Goal: Information Seeking & Learning: Check status

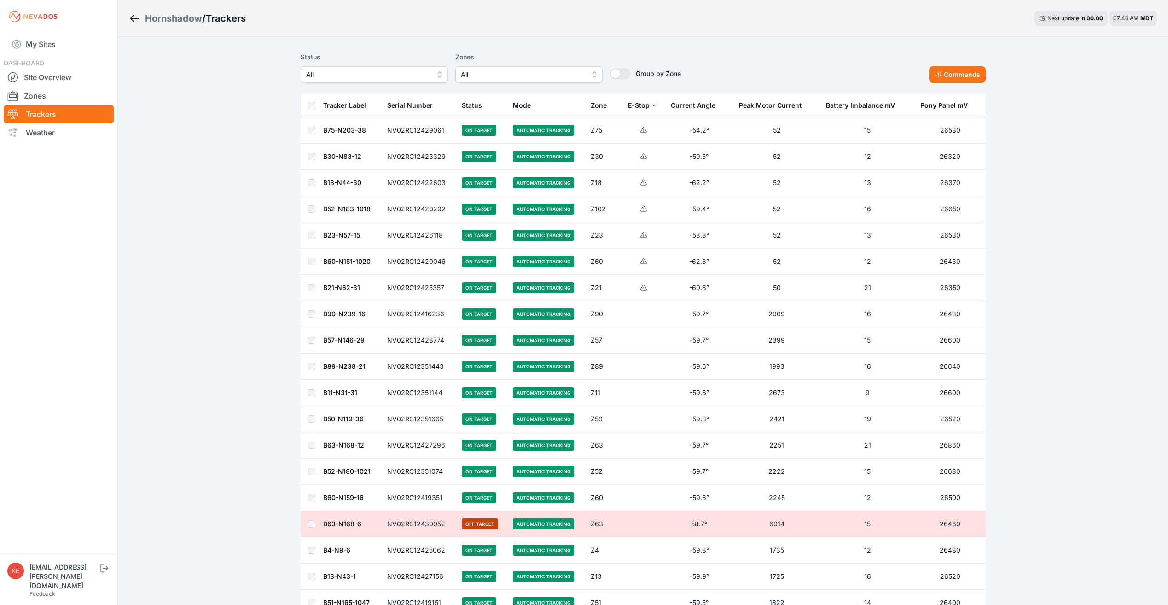
click at [438, 76] on button "All" at bounding box center [374, 74] width 147 height 17
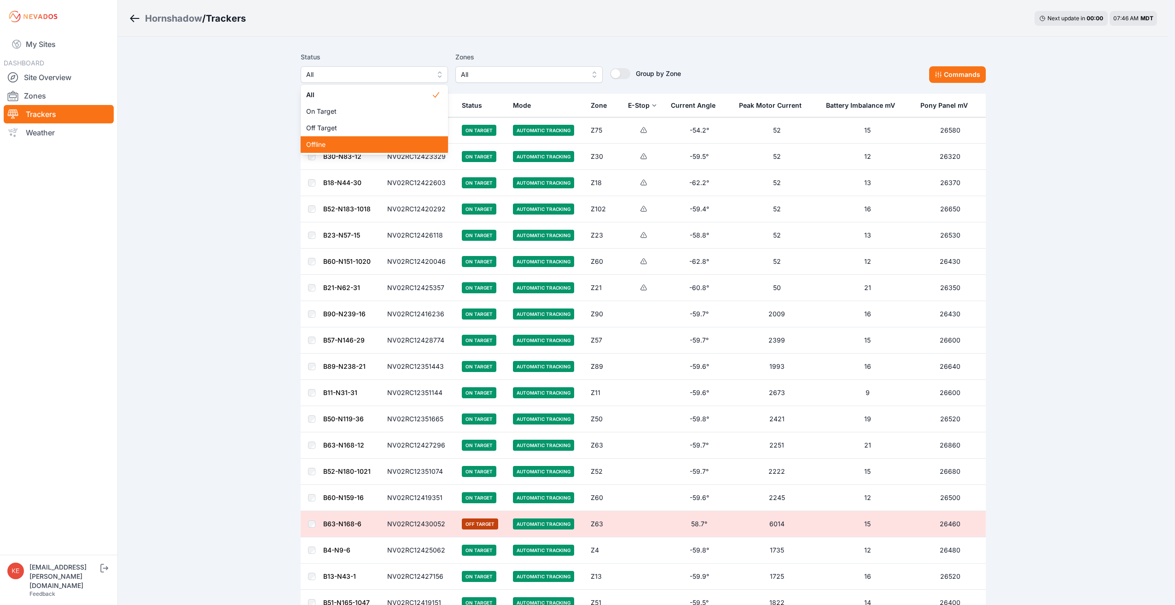
click at [423, 149] on span "Offline" at bounding box center [368, 144] width 125 height 9
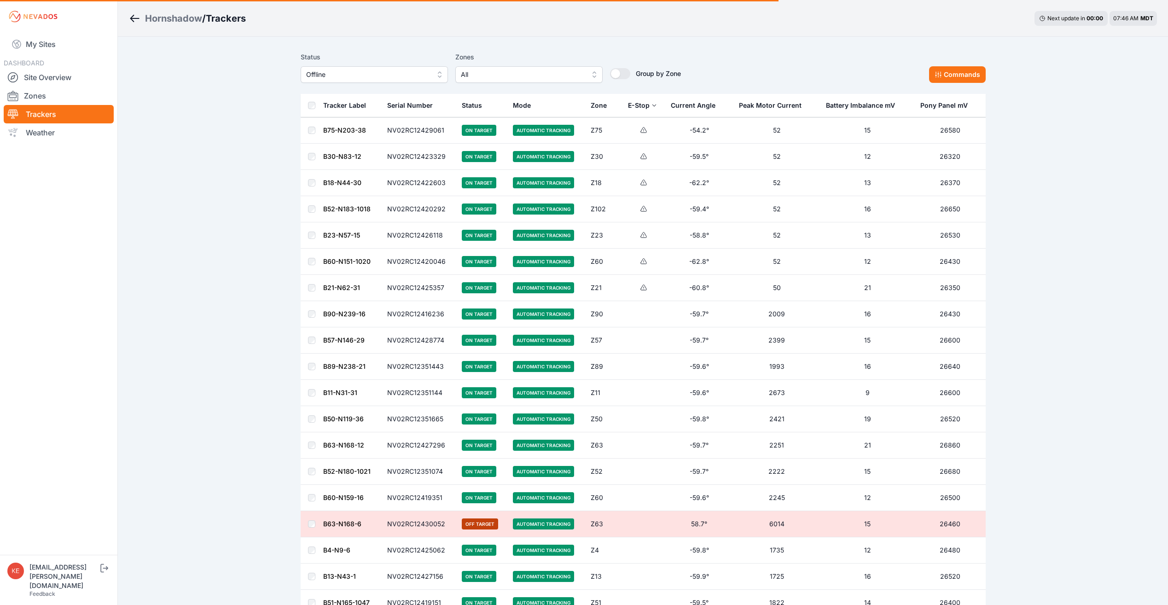
drag, startPoint x: 426, startPoint y: 140, endPoint x: 715, endPoint y: 44, distance: 304.5
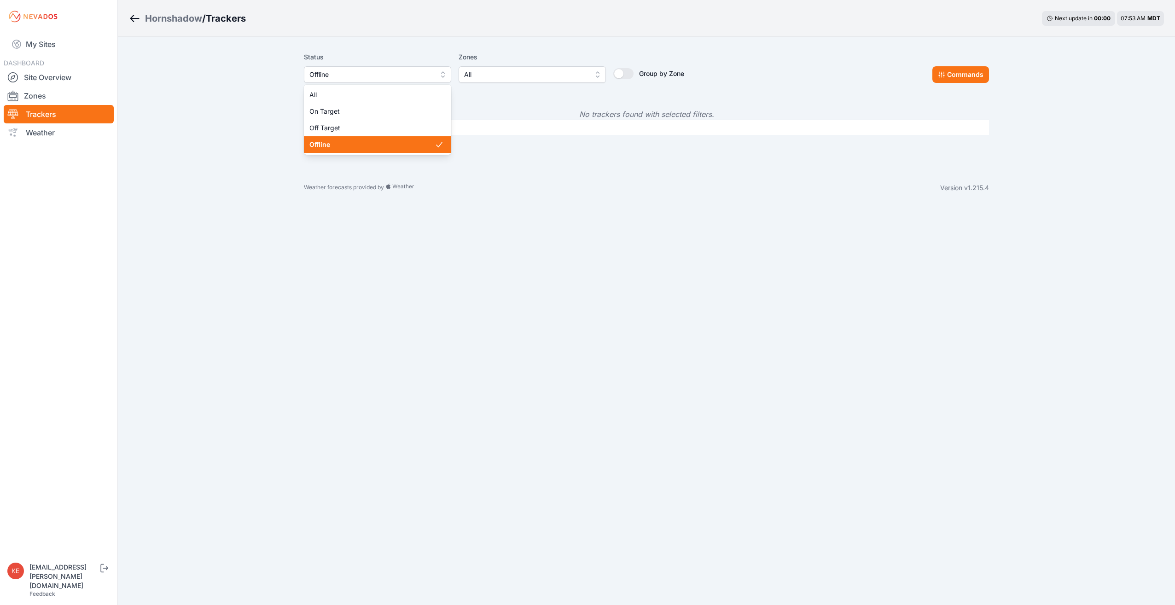
click at [443, 77] on button "Offline" at bounding box center [377, 74] width 147 height 17
click at [399, 123] on span "Off Target" at bounding box center [371, 127] width 125 height 9
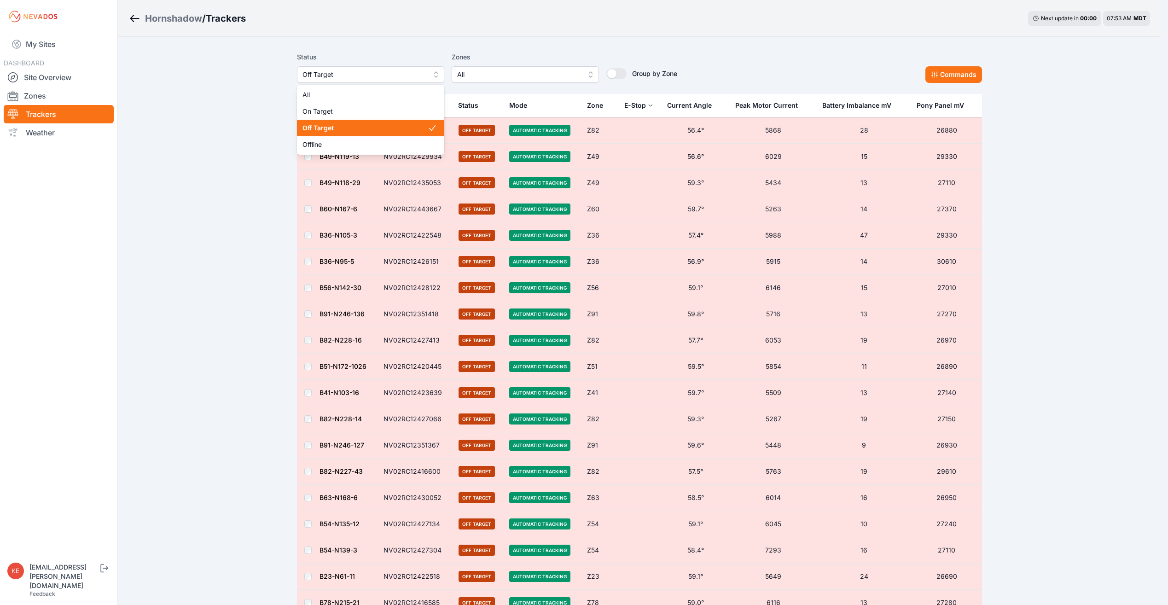
click at [440, 72] on button "Off Target" at bounding box center [370, 74] width 147 height 17
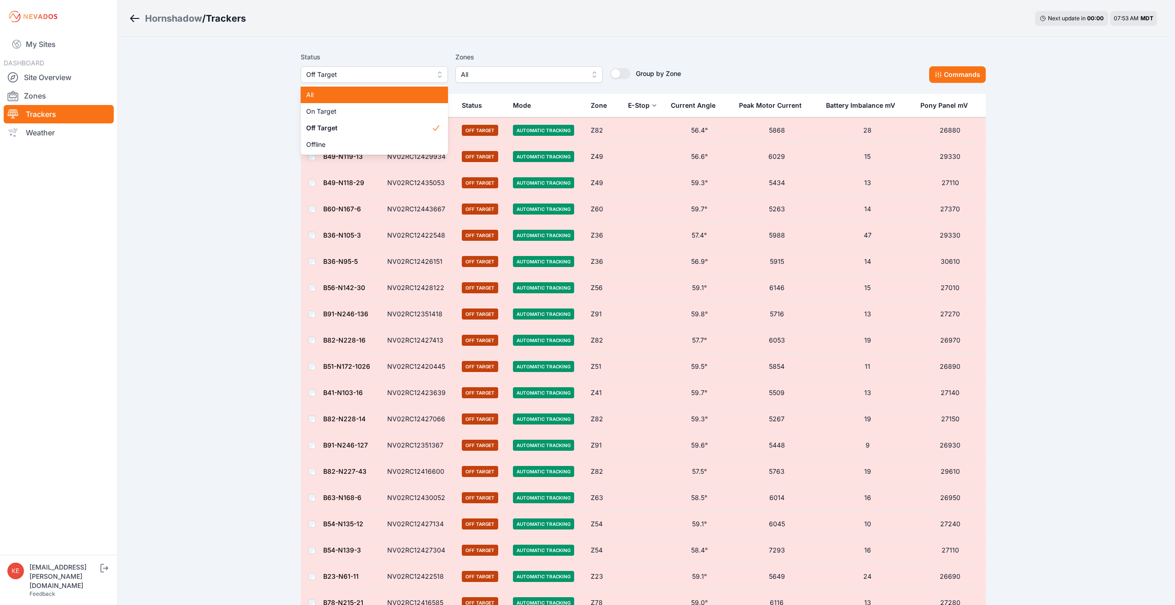
click at [380, 97] on span "All" at bounding box center [368, 94] width 125 height 9
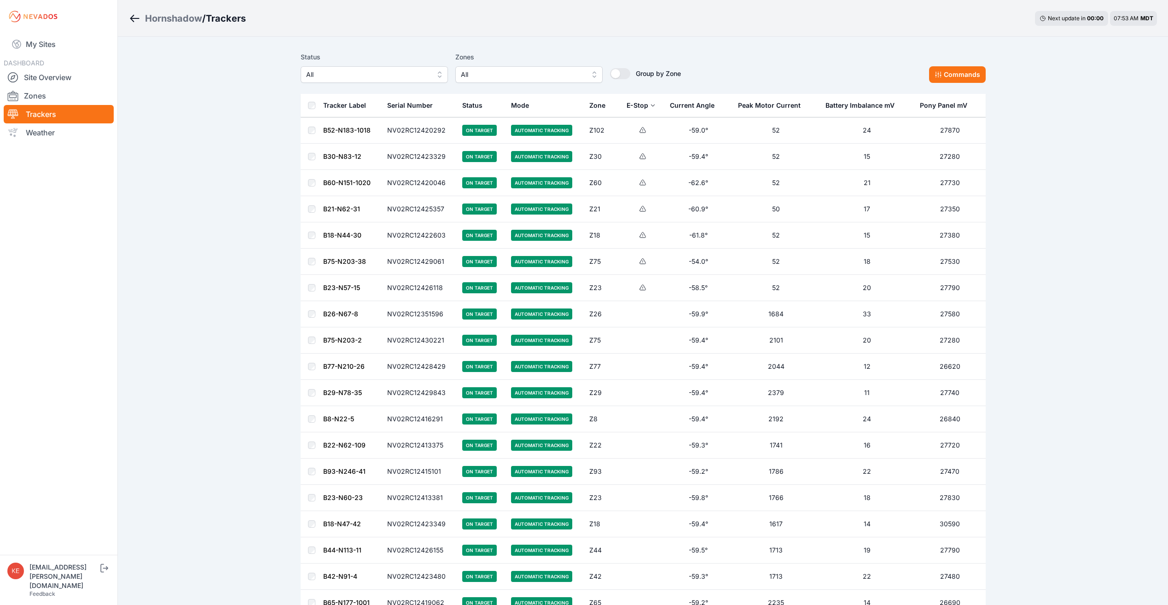
click at [50, 67] on div "DASHBOARD Site Overview Zones Trackers Weather" at bounding box center [59, 99] width 110 height 85
click at [50, 77] on link "Site Overview" at bounding box center [59, 77] width 110 height 18
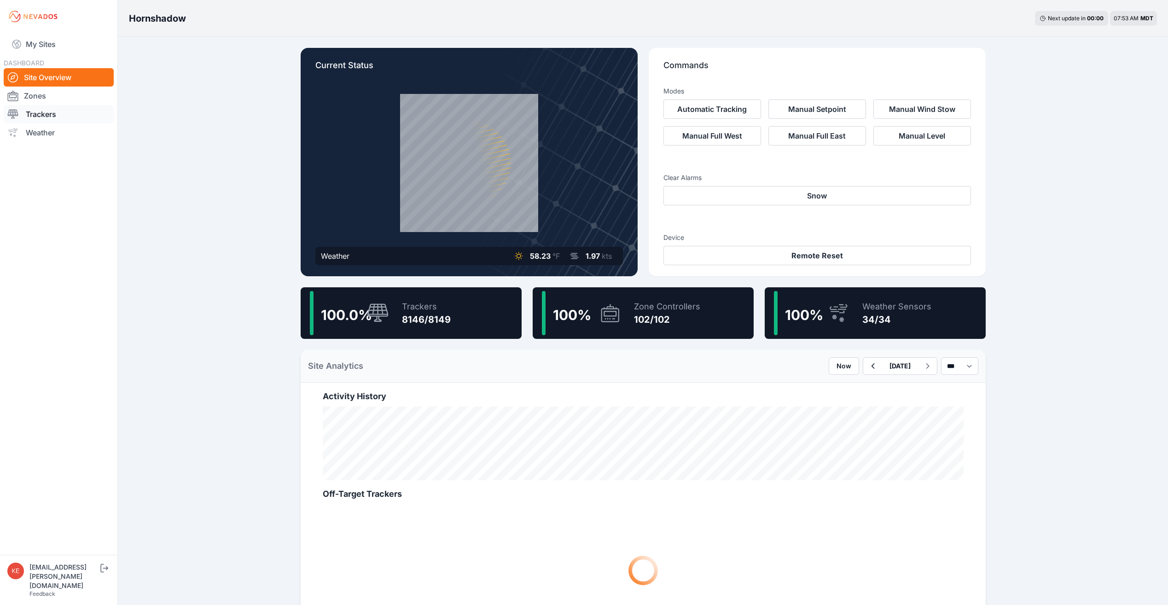
click at [49, 116] on link "Trackers" at bounding box center [59, 114] width 110 height 18
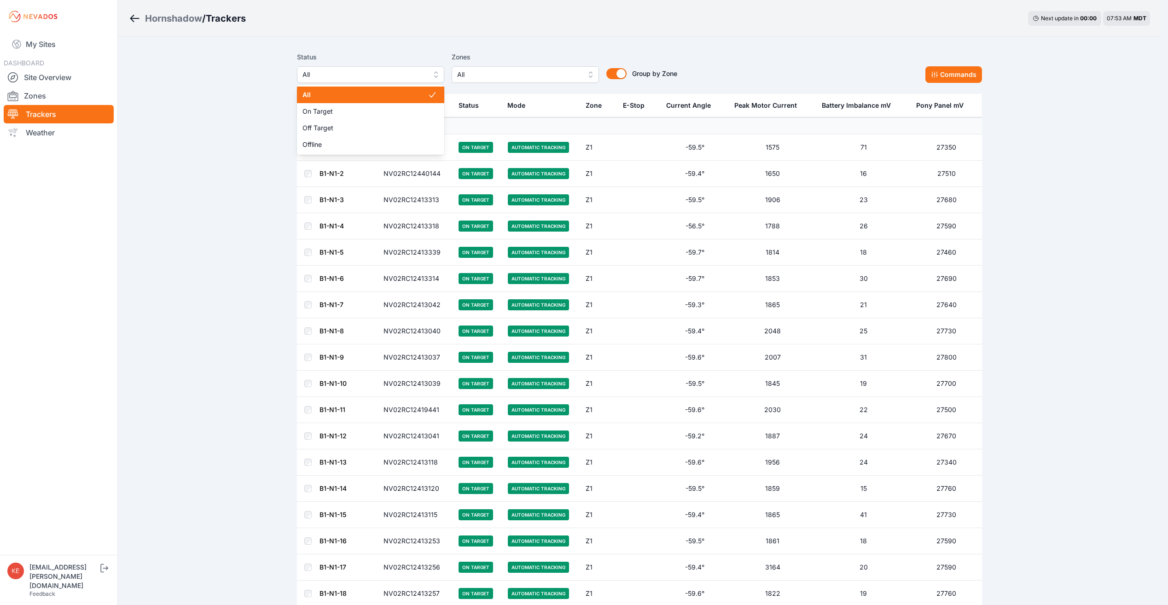
click at [441, 76] on button "All" at bounding box center [370, 74] width 147 height 17
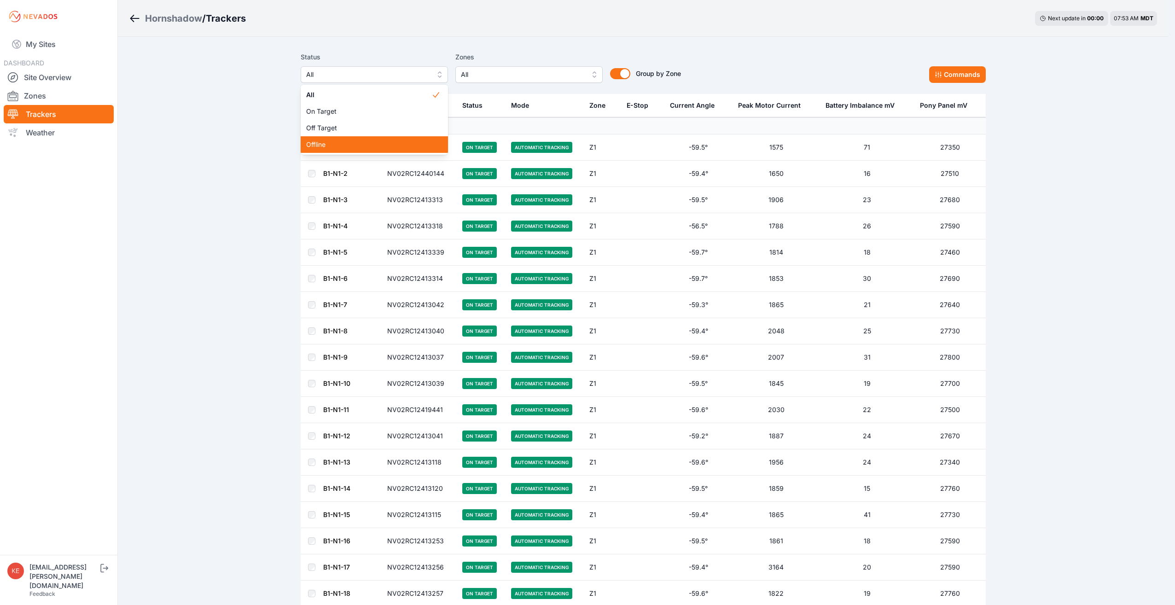
click at [370, 150] on div "Offline" at bounding box center [374, 144] width 147 height 17
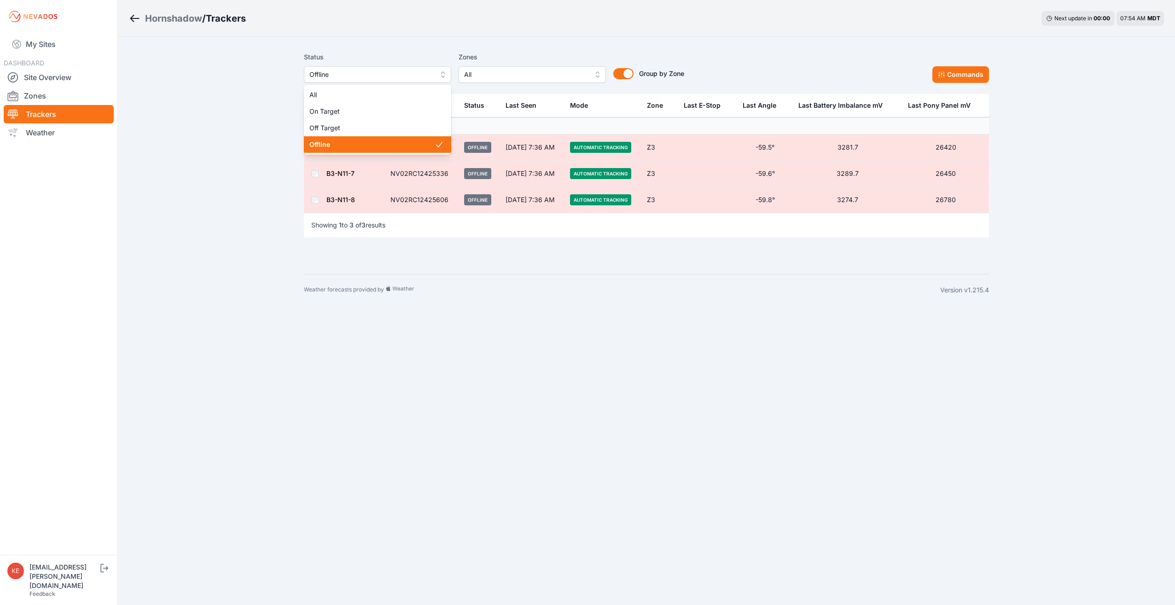
click at [445, 77] on button "Offline" at bounding box center [377, 74] width 147 height 17
